Goal: Information Seeking & Learning: Compare options

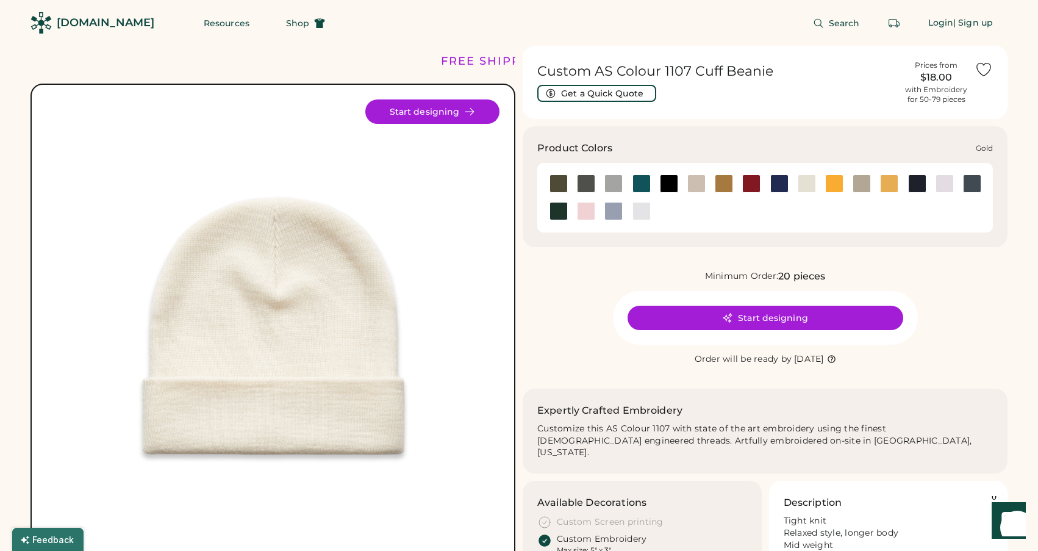
click at [832, 181] on div at bounding box center [835, 184] width 18 height 18
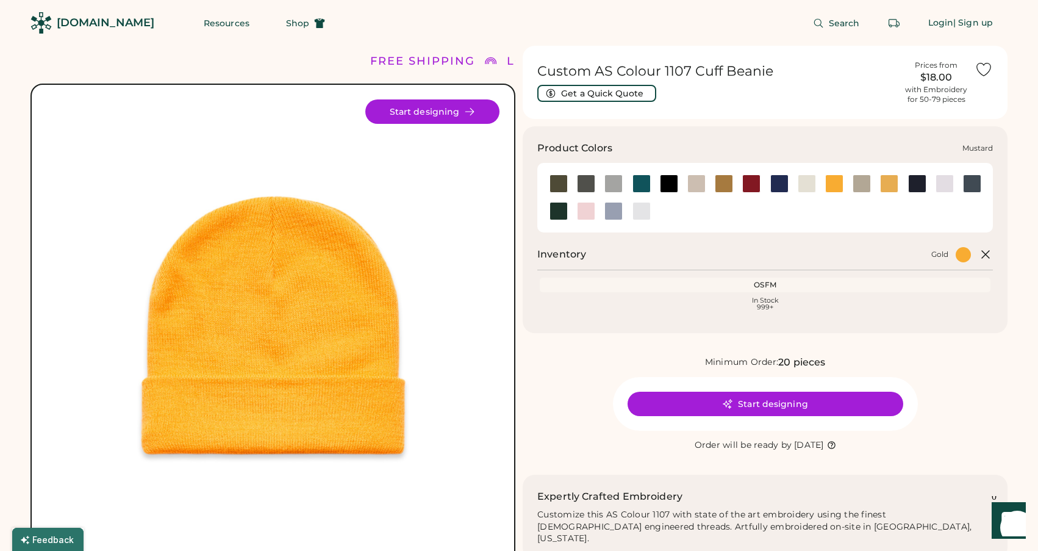
click at [894, 185] on div at bounding box center [889, 184] width 18 height 18
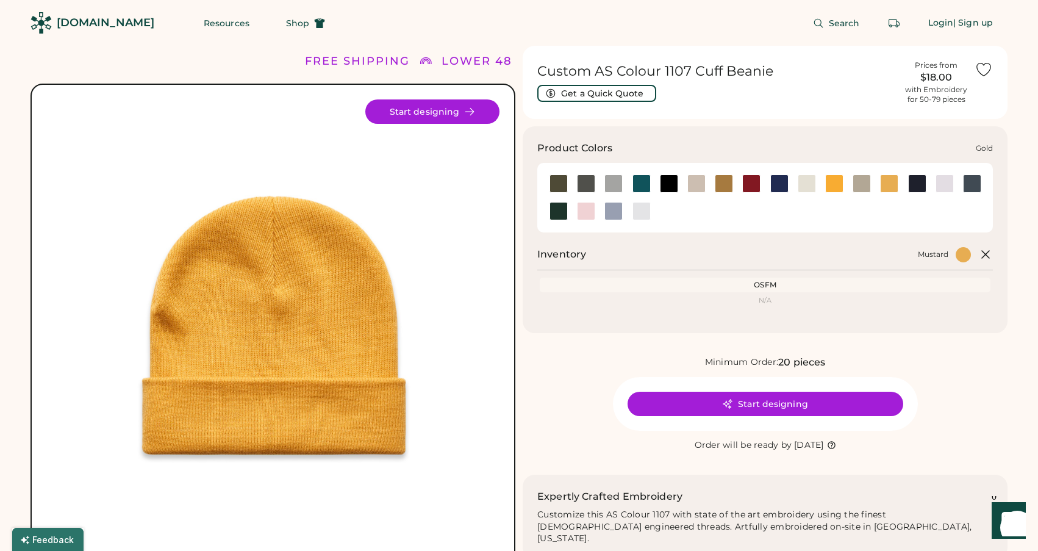
click at [829, 181] on div at bounding box center [835, 184] width 18 height 18
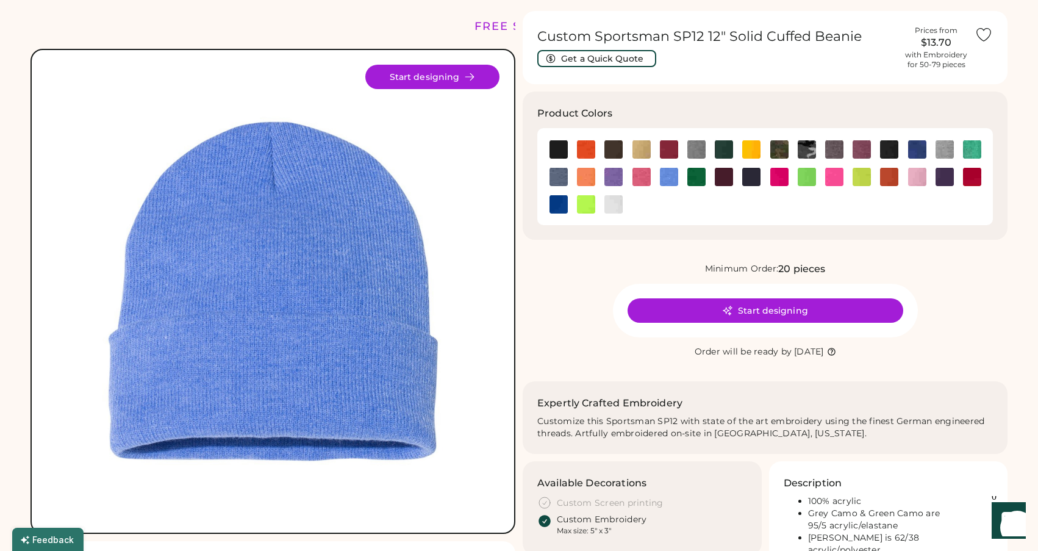
scroll to position [44, 0]
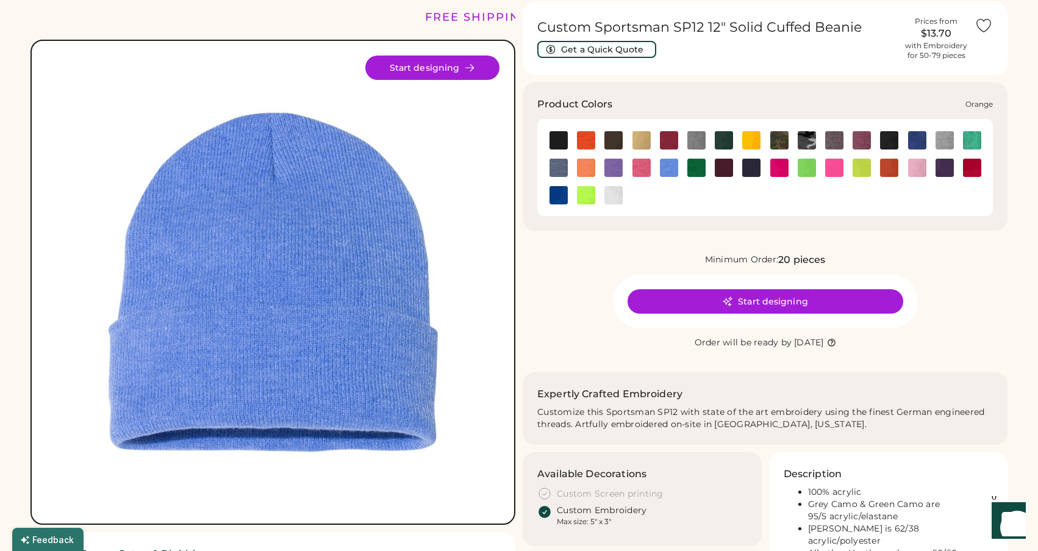
click at [887, 164] on img at bounding box center [889, 168] width 18 height 18
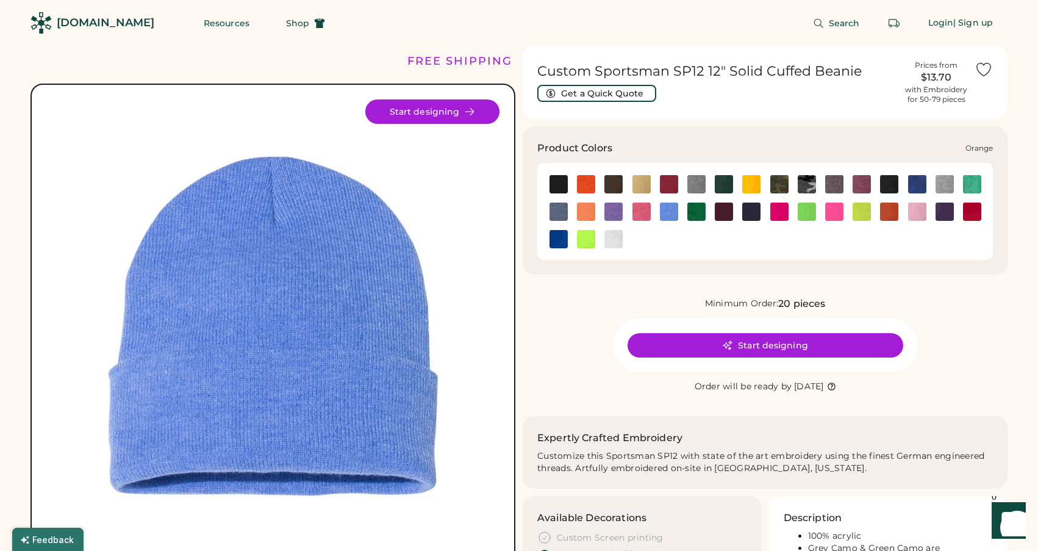
click at [889, 206] on img at bounding box center [889, 212] width 18 height 18
